Goal: Find specific page/section: Find specific page/section

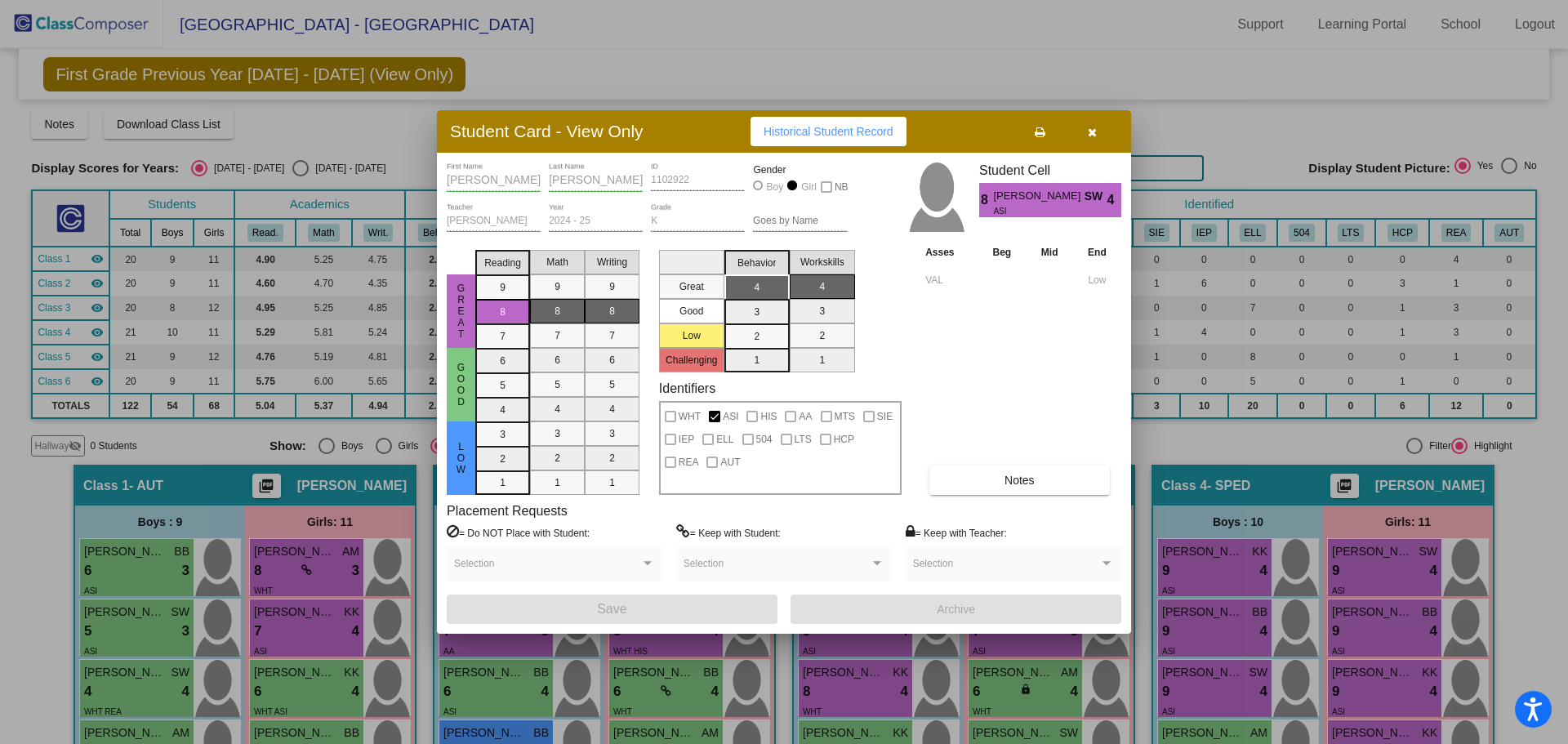
scroll to position [1105, 0]
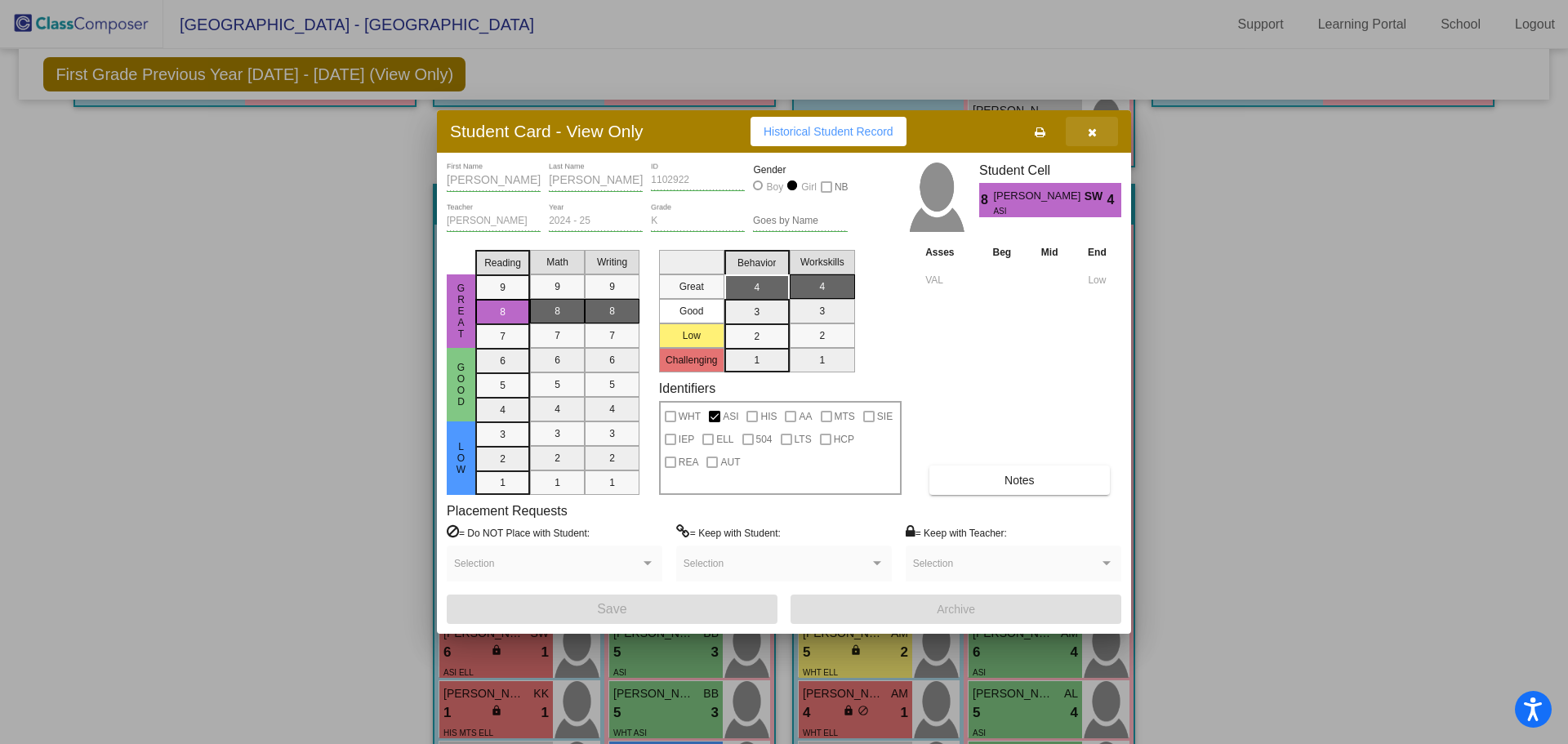
click at [1089, 122] on button "button" at bounding box center [1092, 131] width 52 height 29
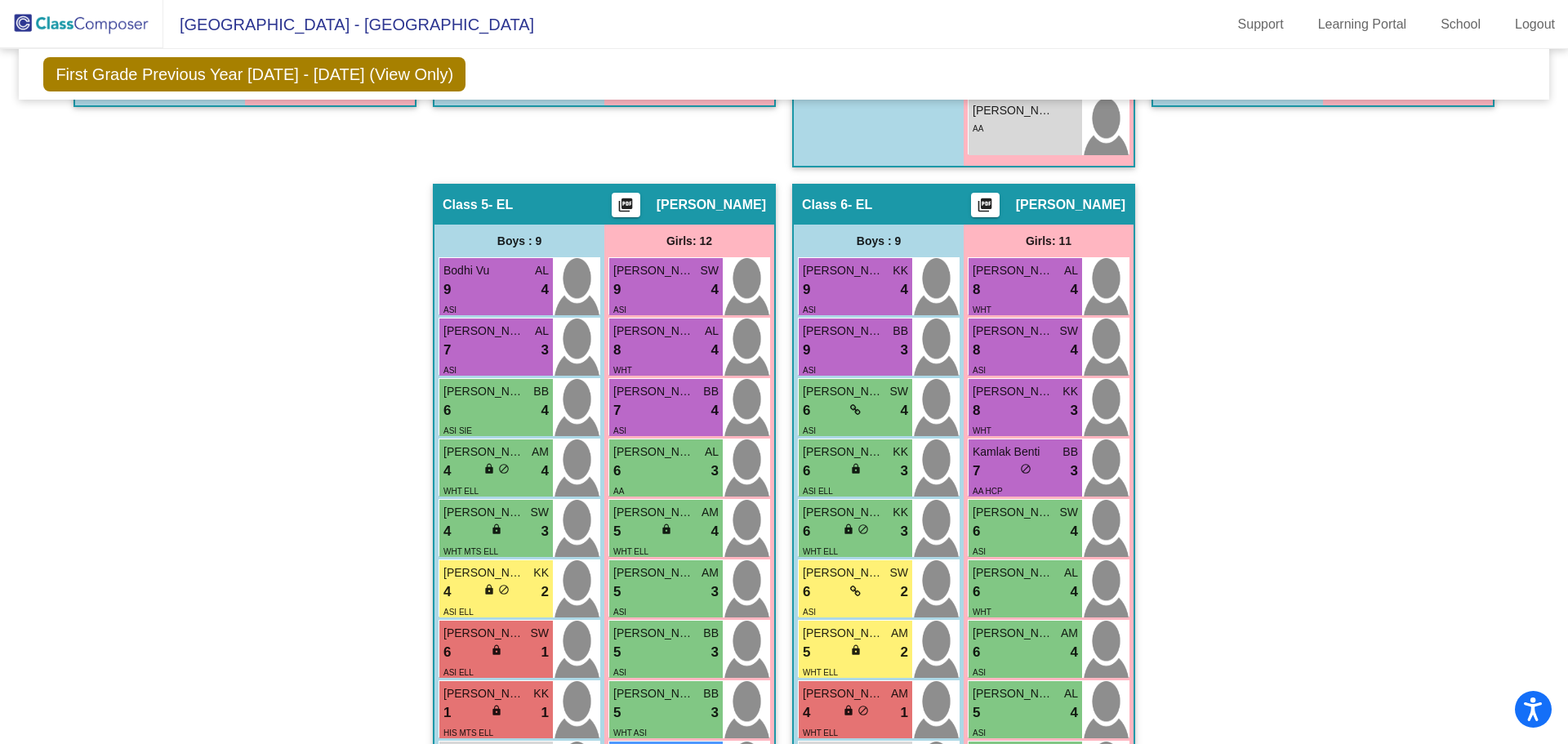
click at [115, 18] on img at bounding box center [82, 23] width 163 height 48
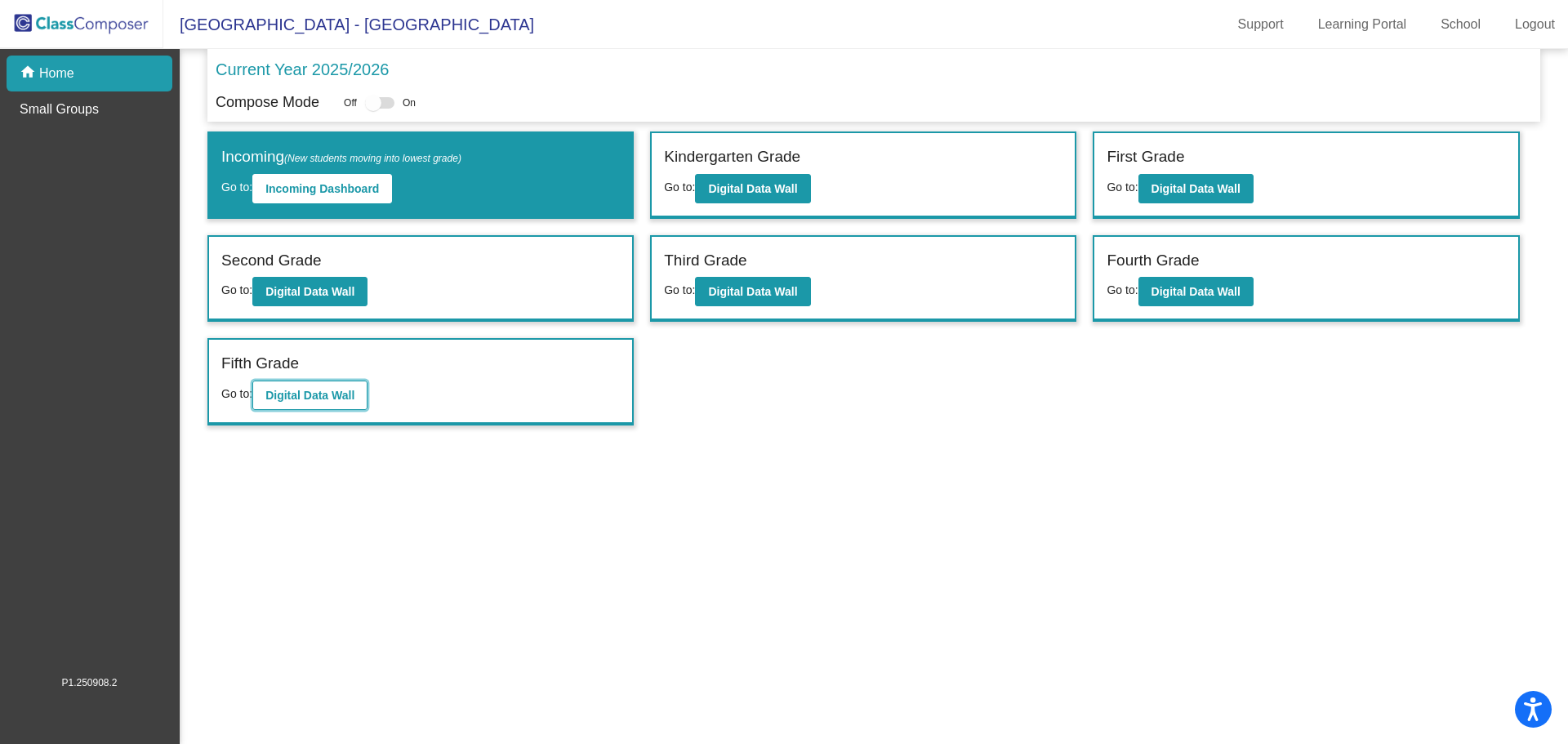
click at [305, 390] on b "Digital Data Wall" at bounding box center [309, 395] width 89 height 13
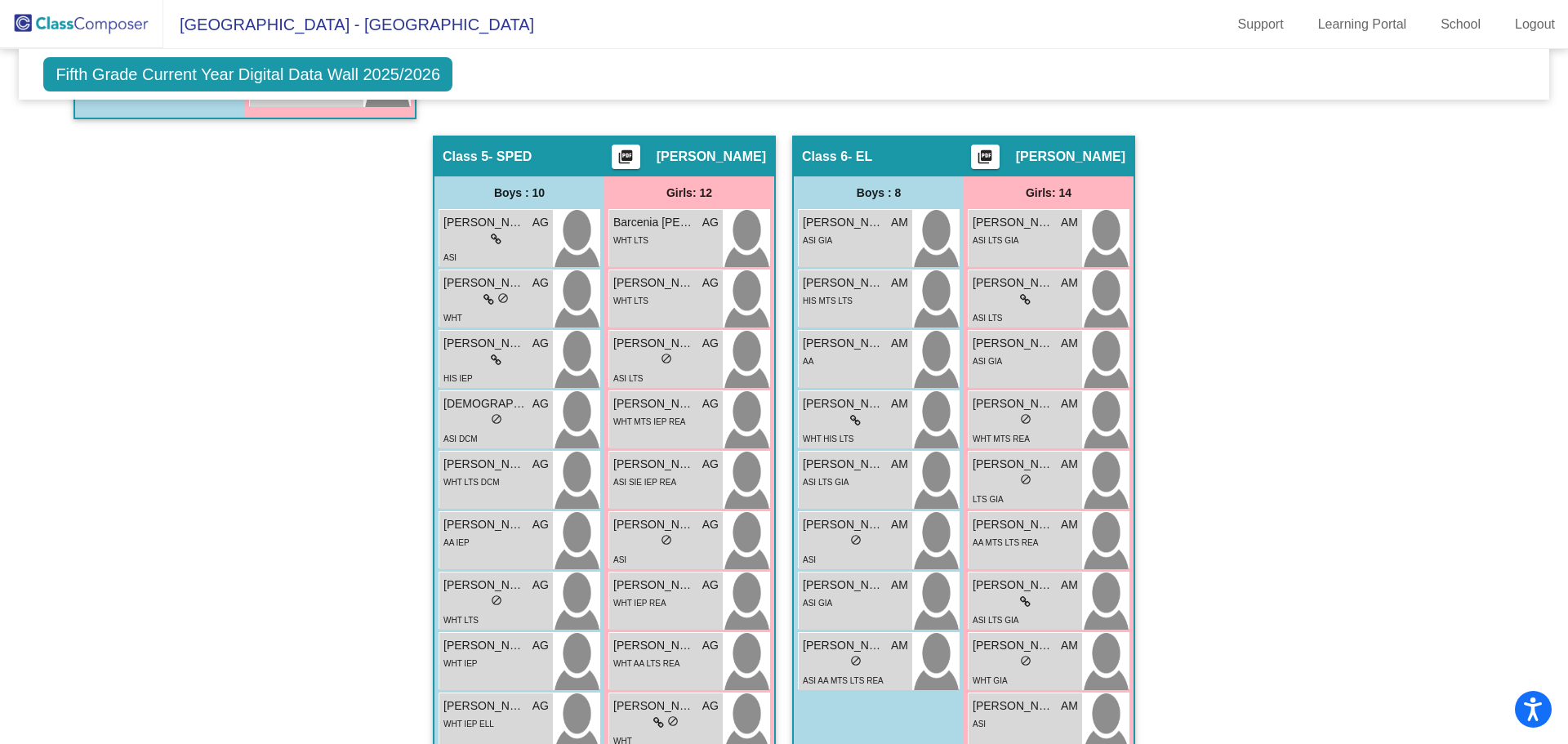
scroll to position [1339, 0]
click at [694, 483] on div "ASI SIE IEP REA" at bounding box center [665, 480] width 105 height 17
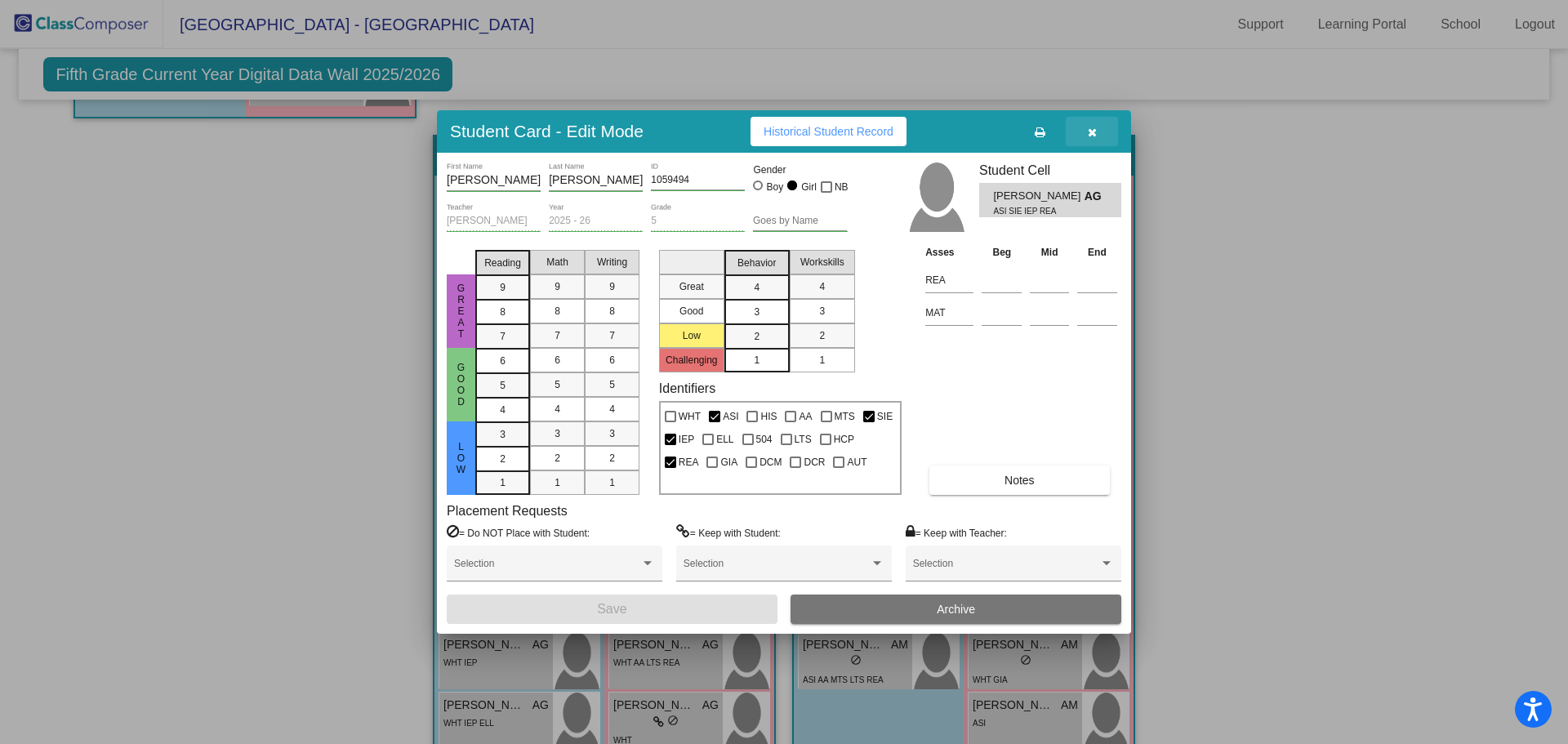
click at [1096, 126] on icon "button" at bounding box center [1092, 132] width 9 height 11
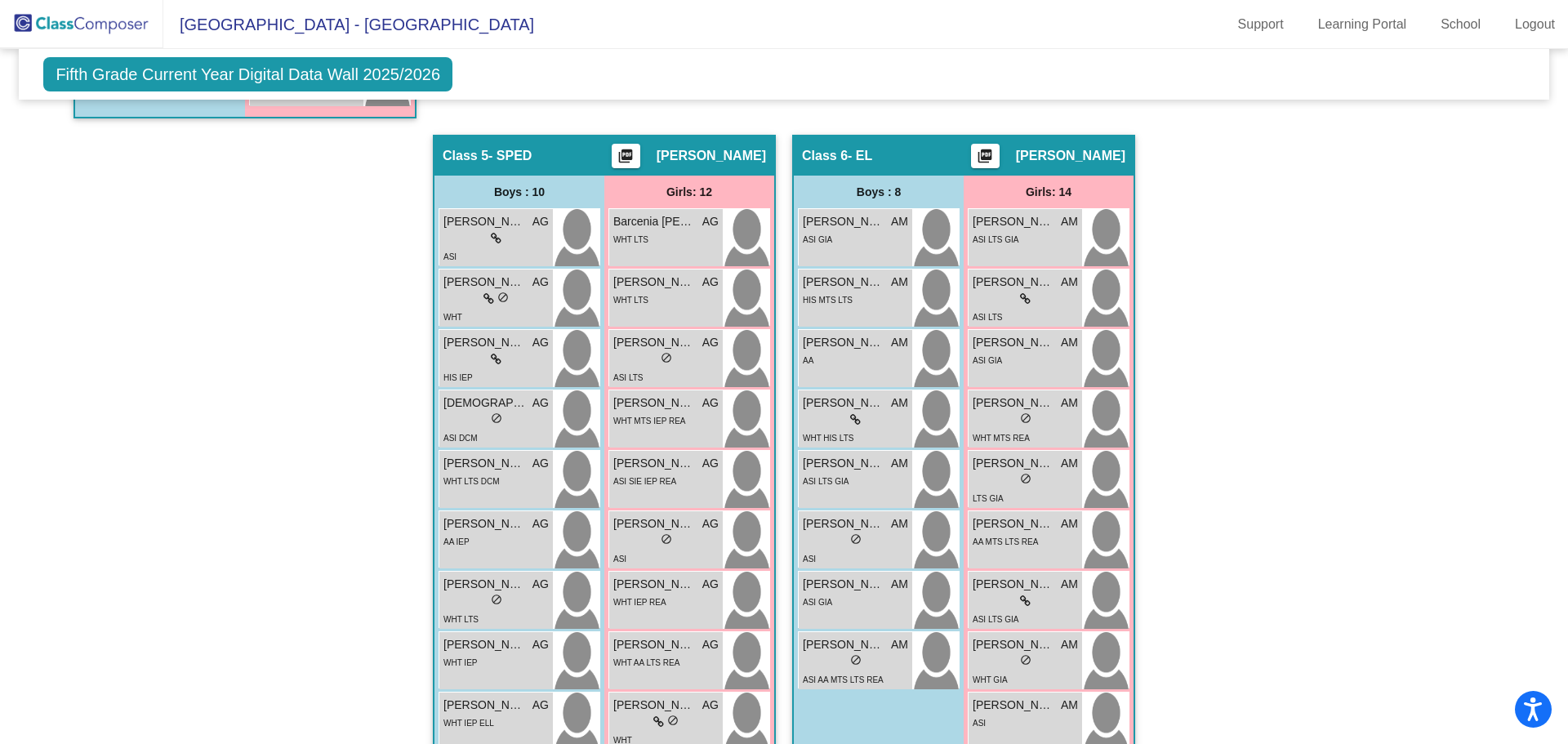
click at [105, 28] on img at bounding box center [82, 23] width 163 height 48
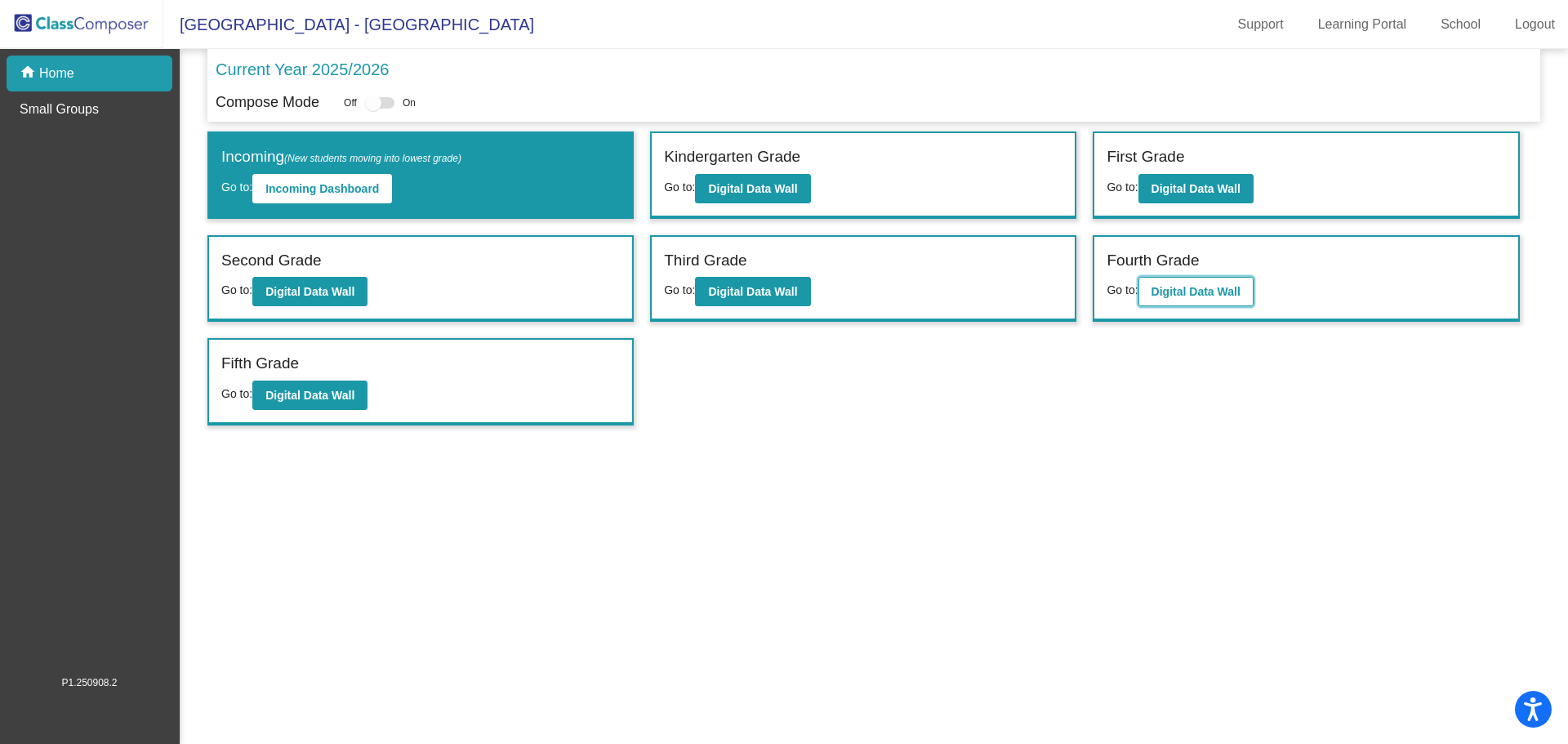
click at [1188, 295] on b "Digital Data Wall" at bounding box center [1195, 291] width 89 height 13
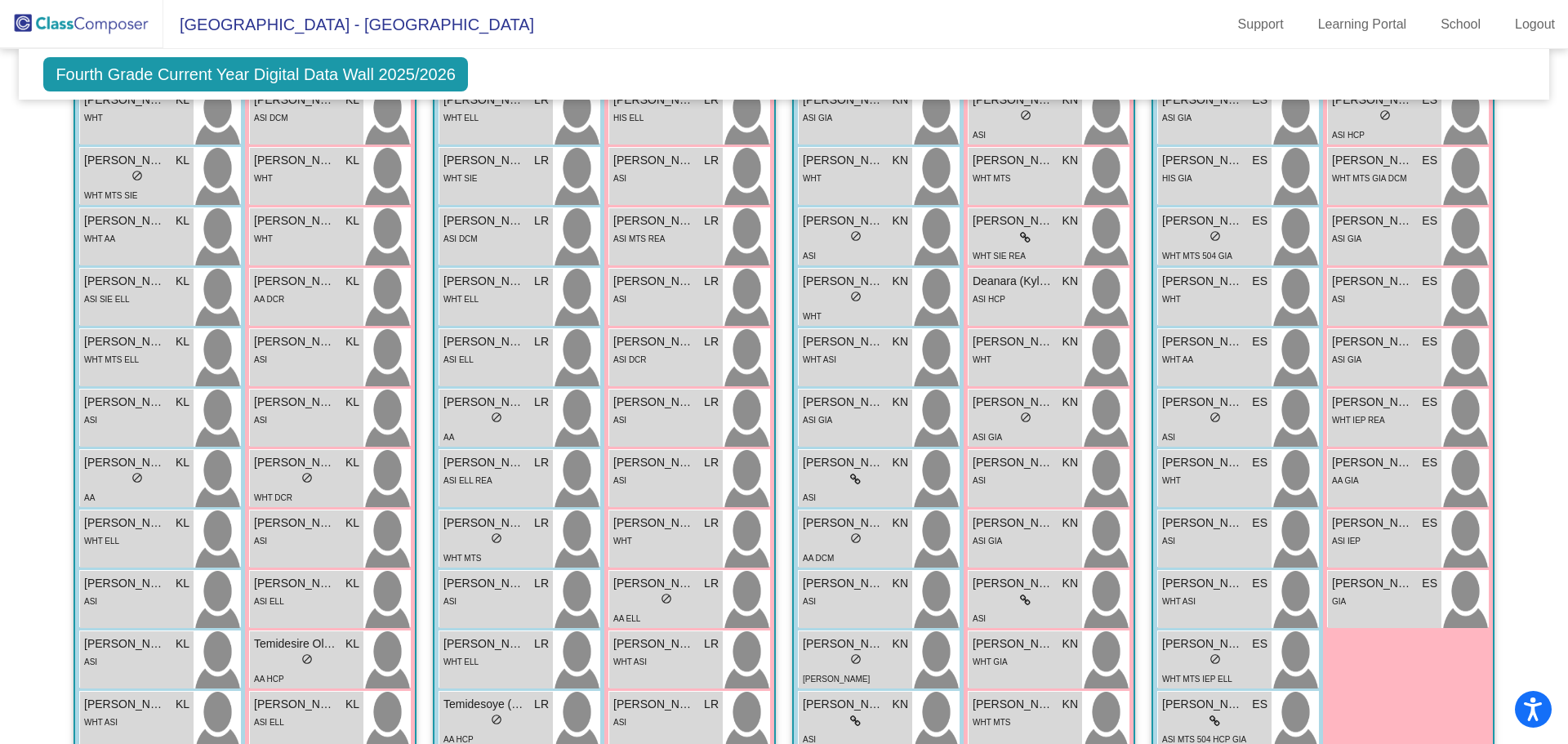
scroll to position [525, 0]
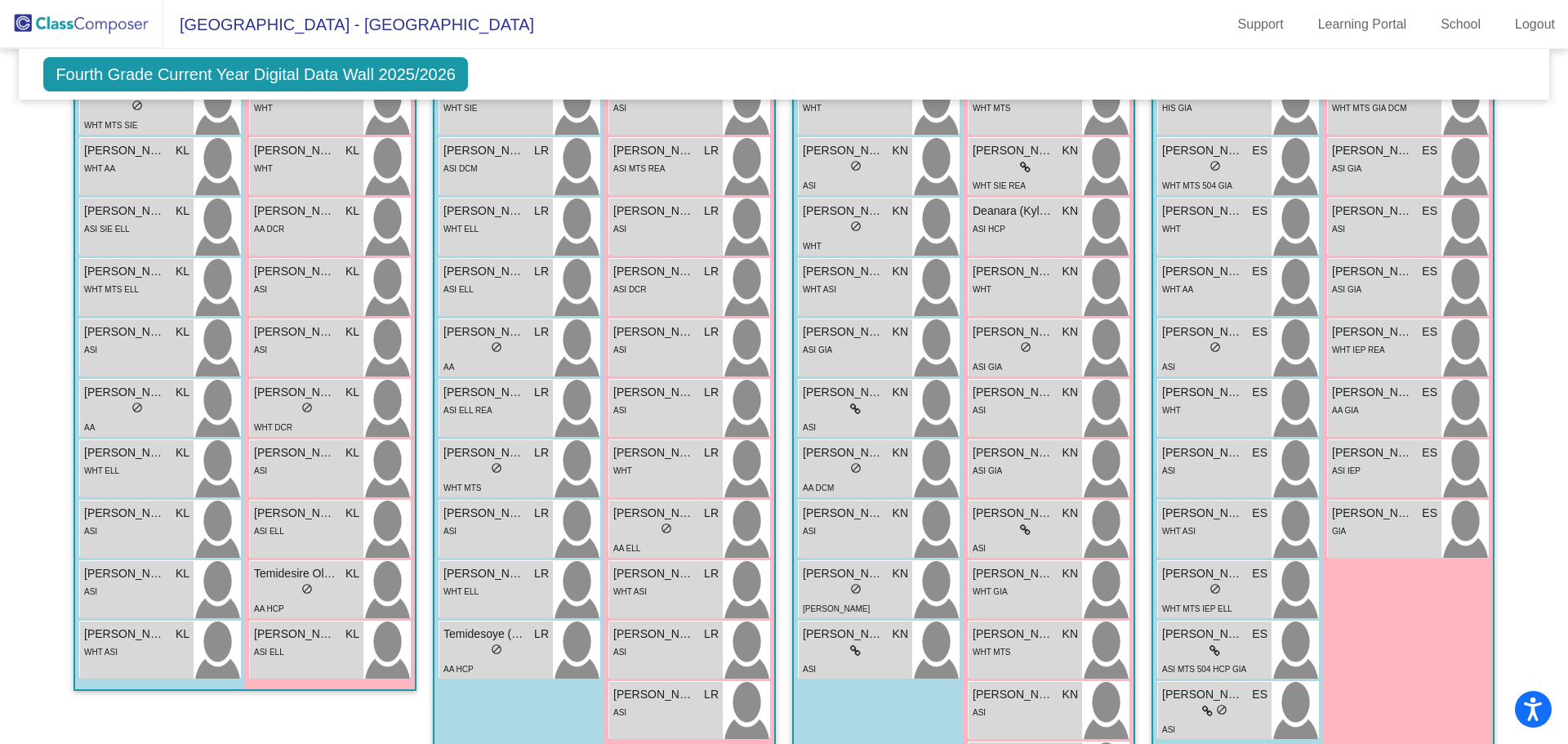
click at [112, 20] on img at bounding box center [82, 23] width 163 height 48
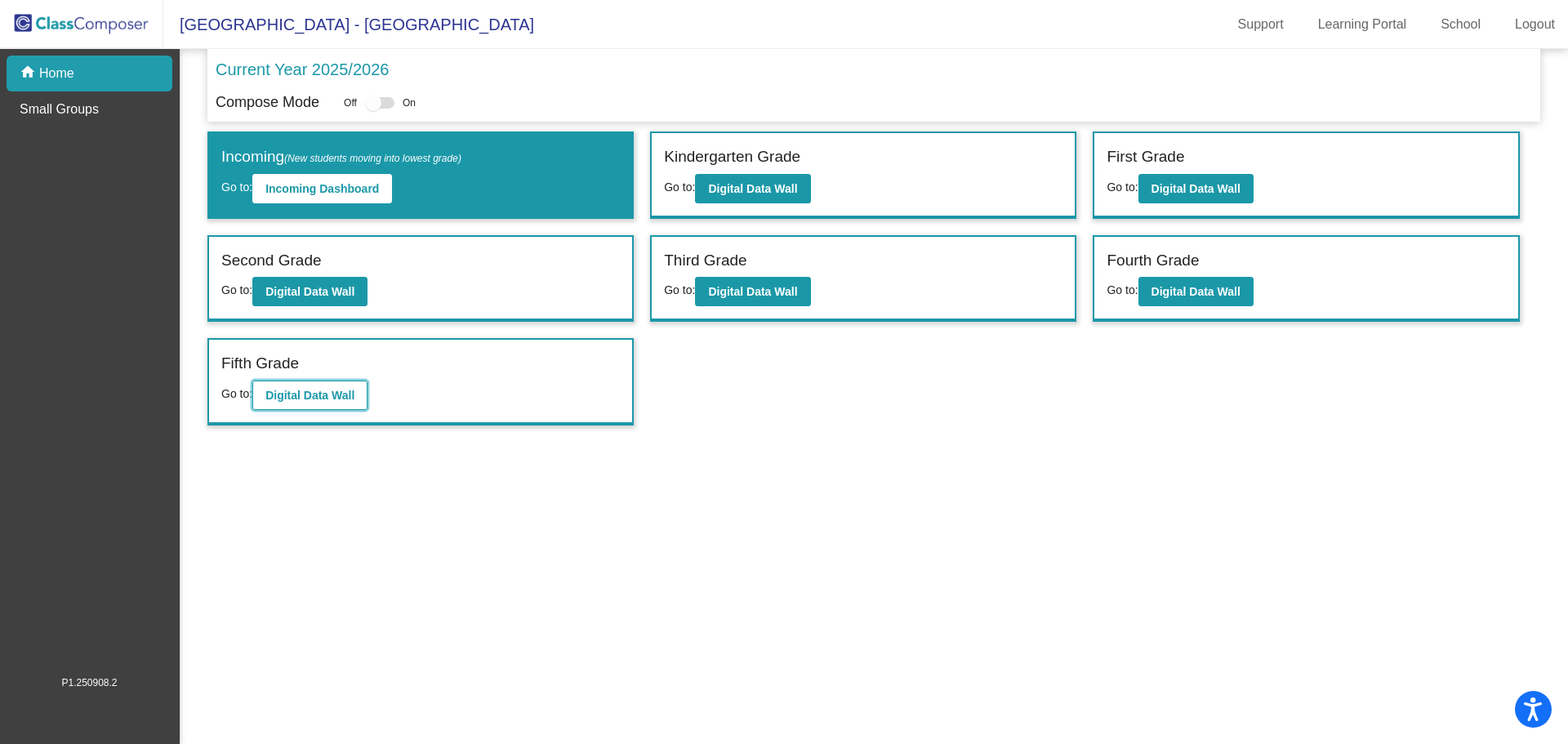
click at [320, 394] on b "Digital Data Wall" at bounding box center [309, 395] width 89 height 13
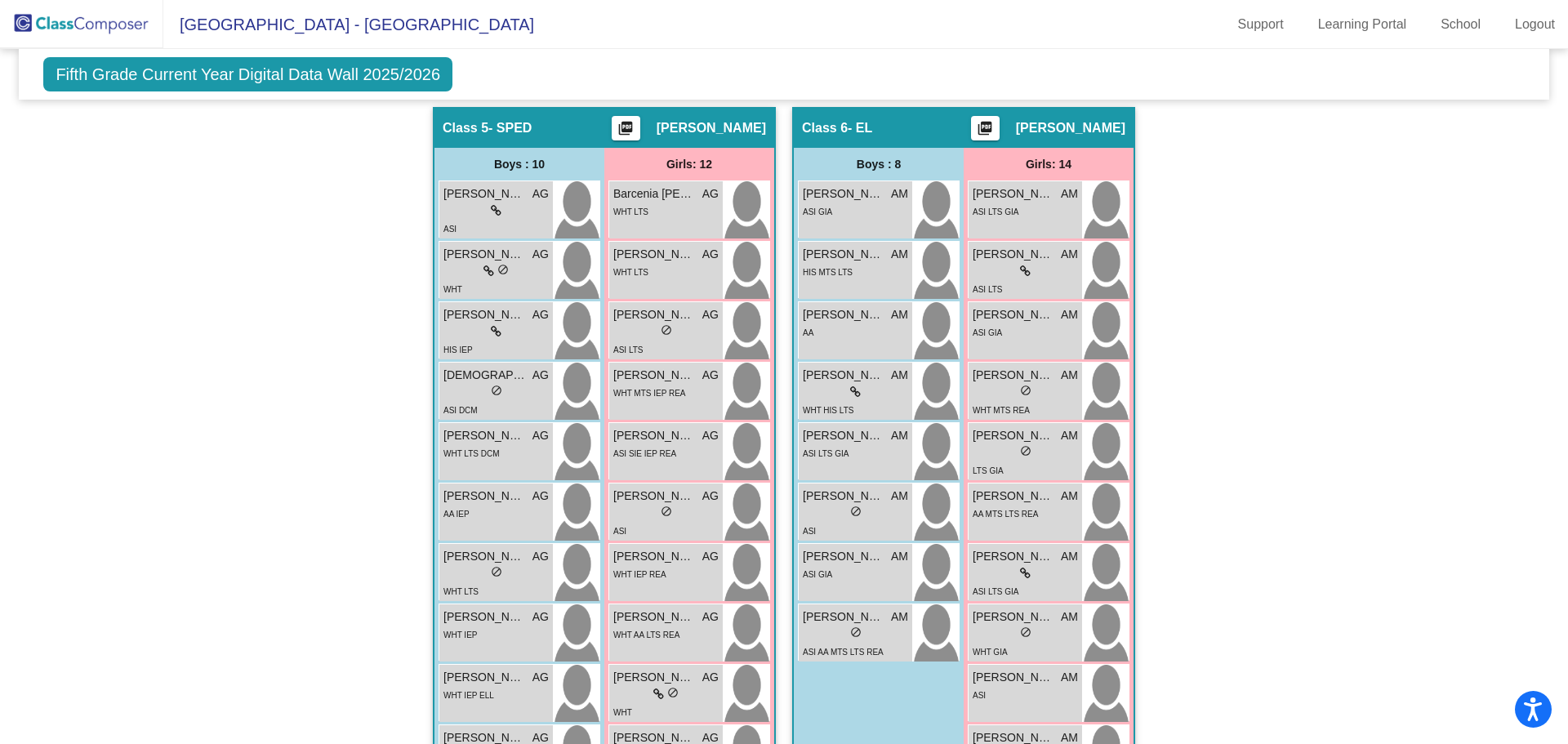
scroll to position [1363, 0]
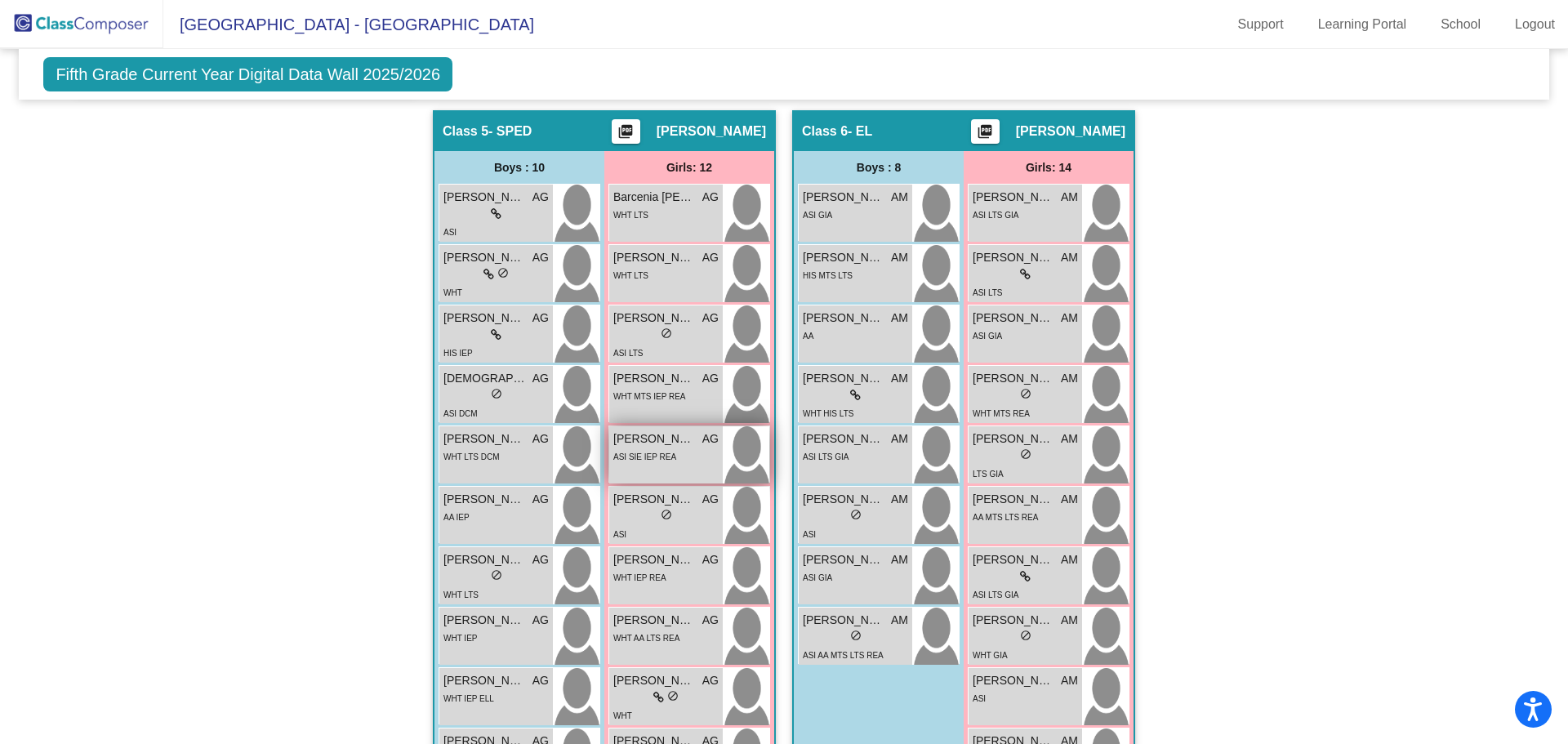
click at [643, 453] on span "ASI SIE IEP REA" at bounding box center [644, 457] width 63 height 9
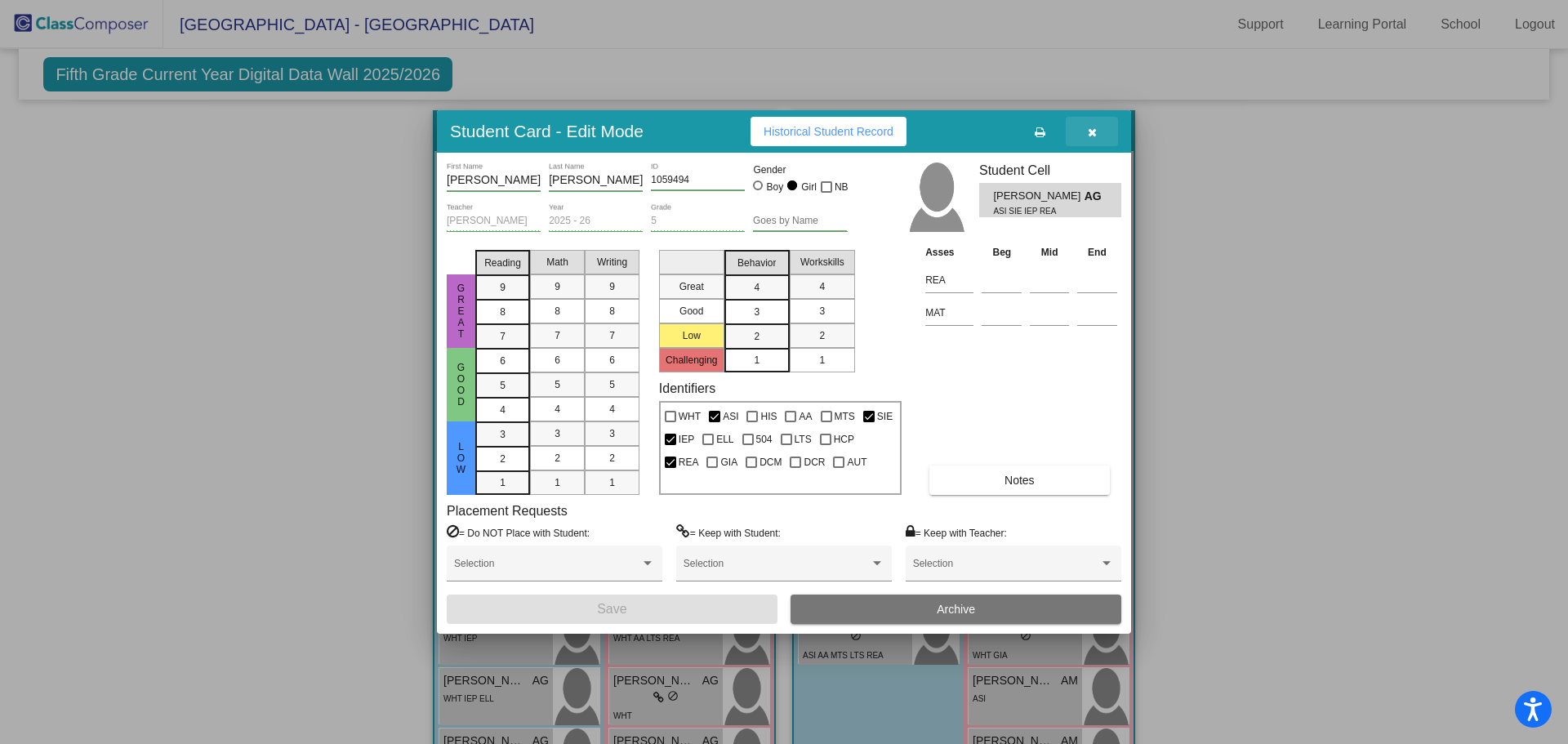
click at [1093, 128] on icon "button" at bounding box center [1092, 132] width 9 height 11
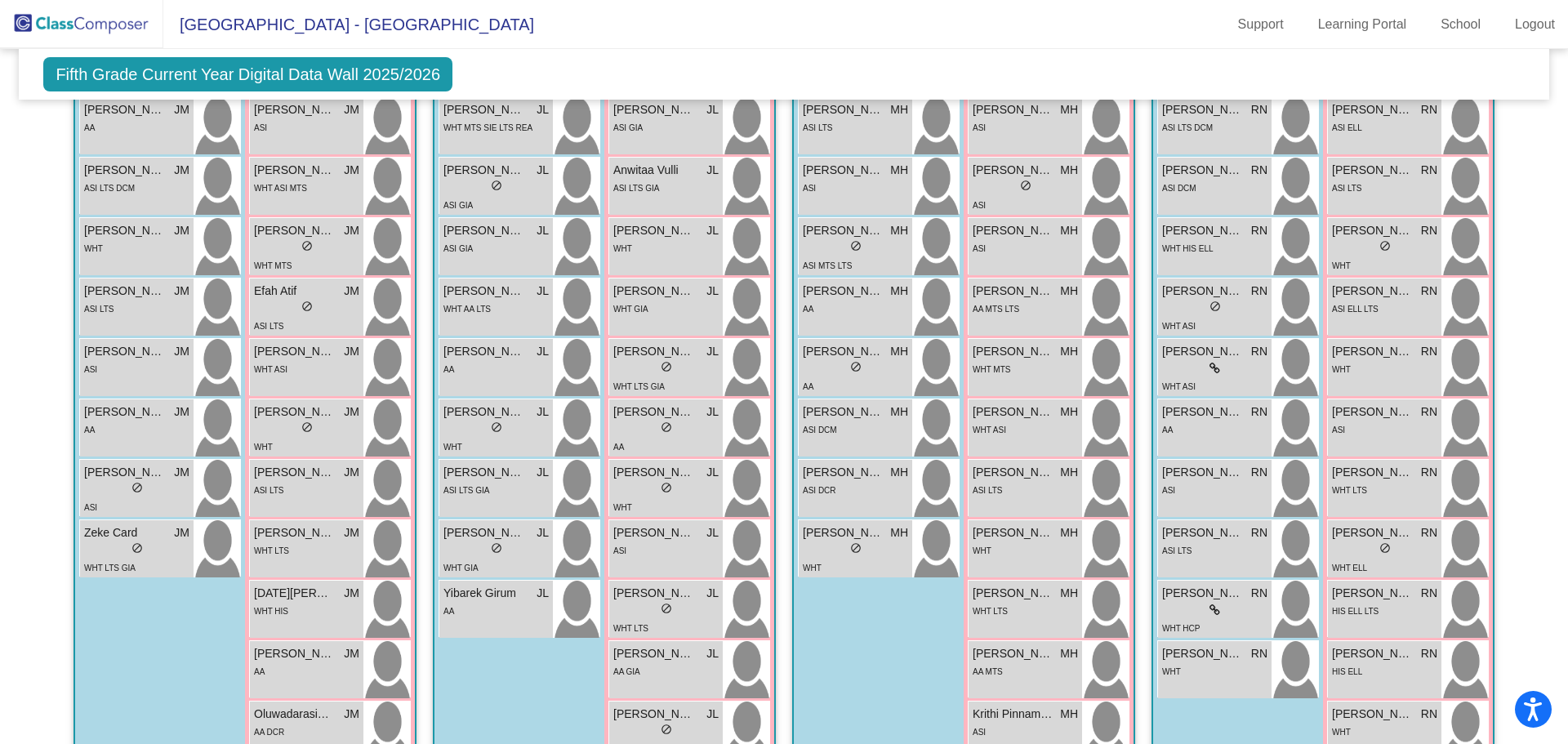
scroll to position [395, 0]
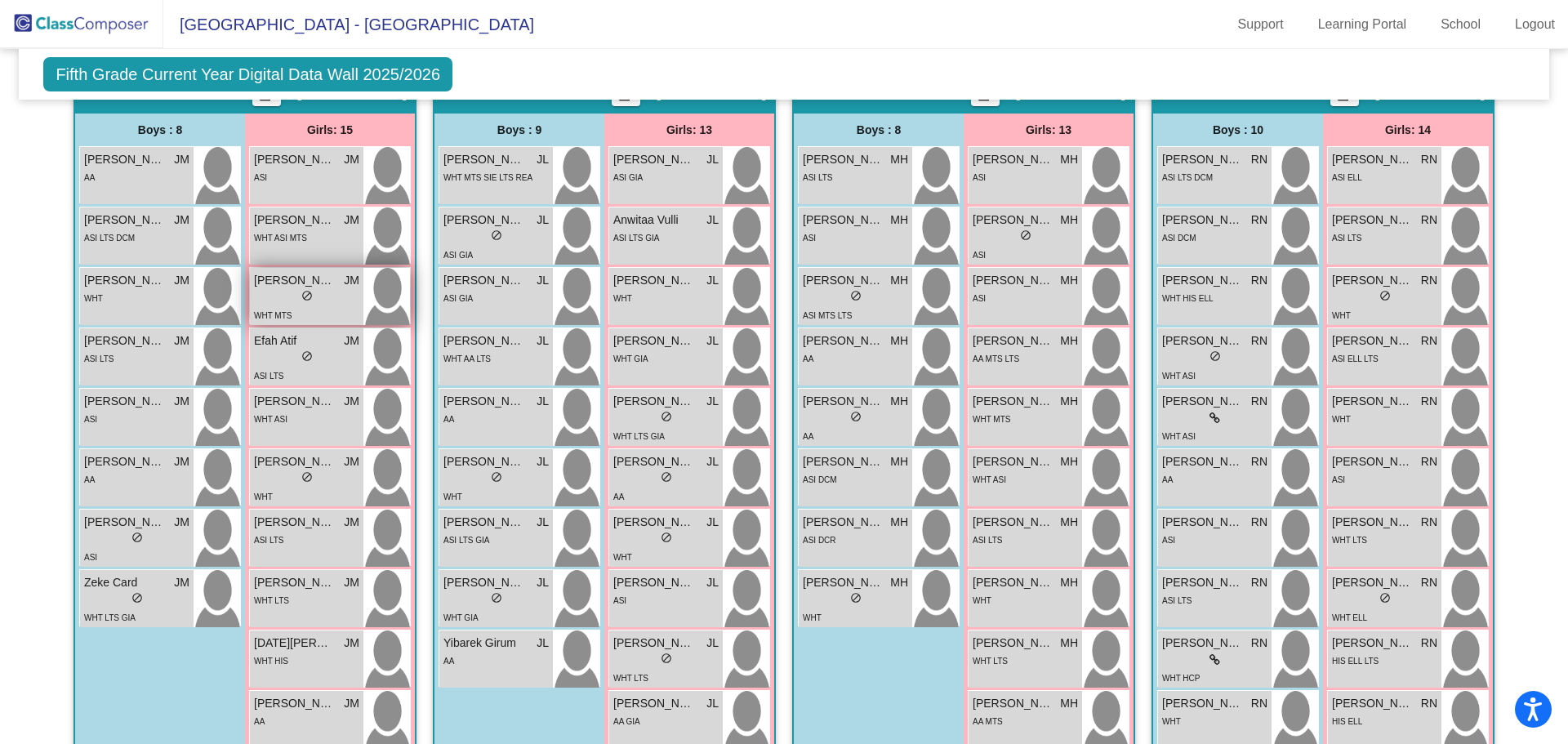
click at [312, 299] on div "lock do_not_disturb_alt" at bounding box center [306, 297] width 105 height 17
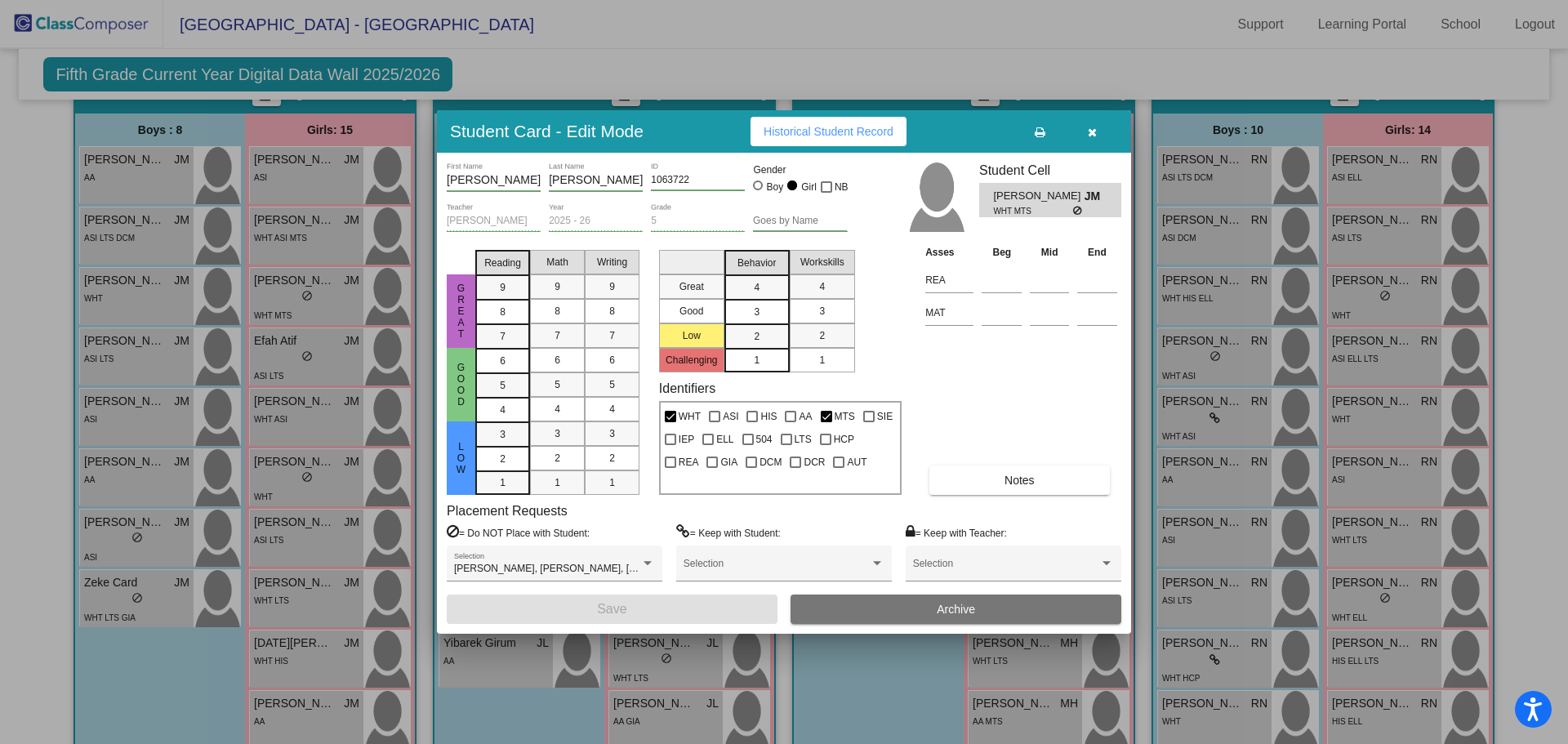
click at [539, 57] on div at bounding box center [784, 372] width 1568 height 744
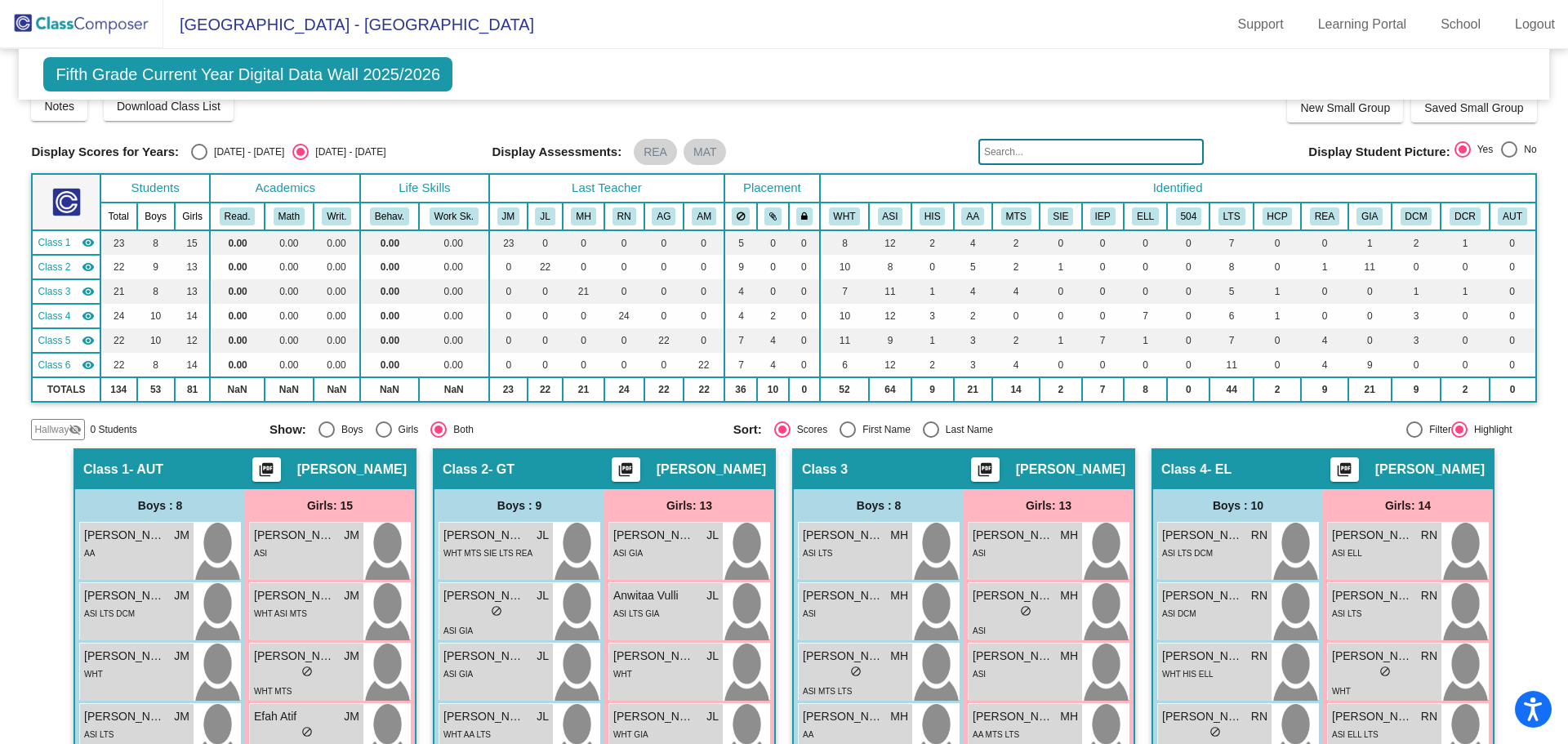
scroll to position [0, 0]
